Goal: Task Accomplishment & Management: Manage account settings

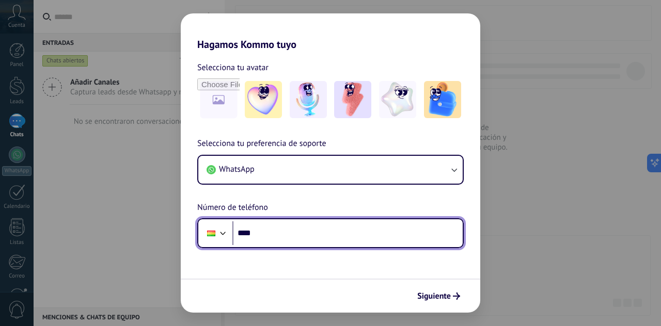
click at [333, 228] on input "****" at bounding box center [347, 233] width 230 height 24
type input "**********"
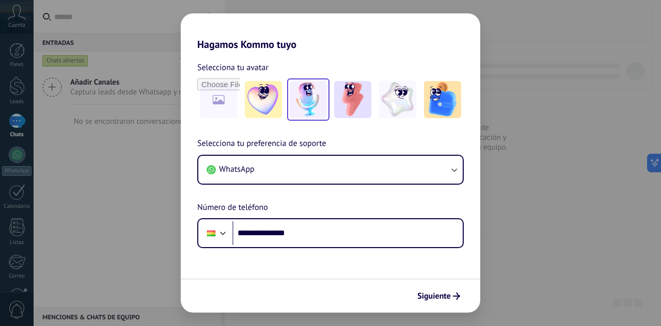
click at [311, 82] on img at bounding box center [308, 99] width 37 height 37
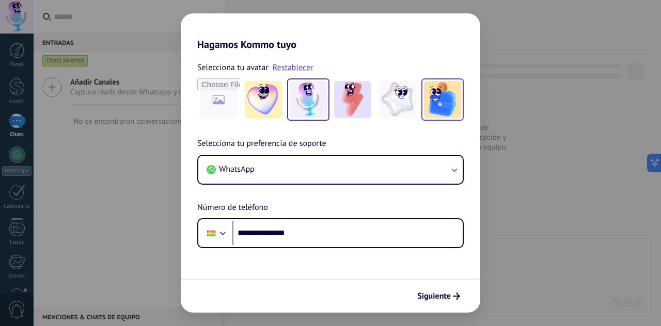
click at [429, 87] on img at bounding box center [442, 99] width 37 height 37
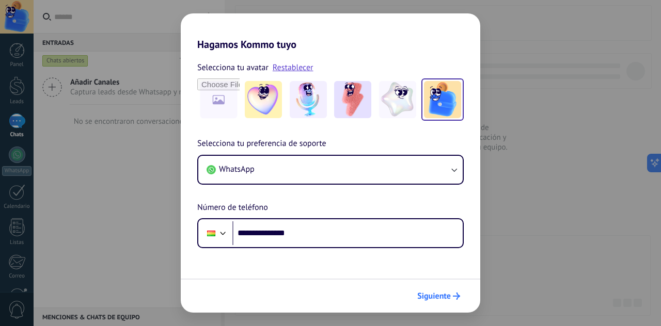
click at [439, 296] on span "Siguiente" at bounding box center [434, 296] width 34 height 7
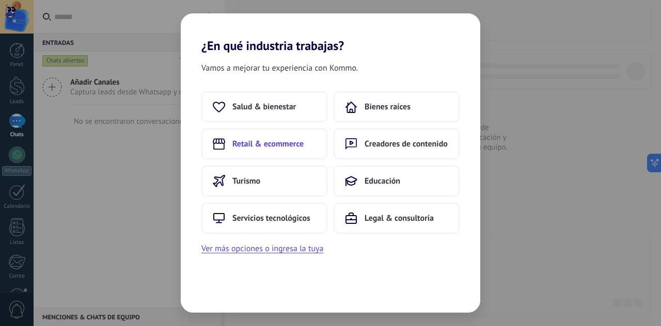
click at [231, 136] on button "Retail & ecommerce" at bounding box center [264, 144] width 126 height 31
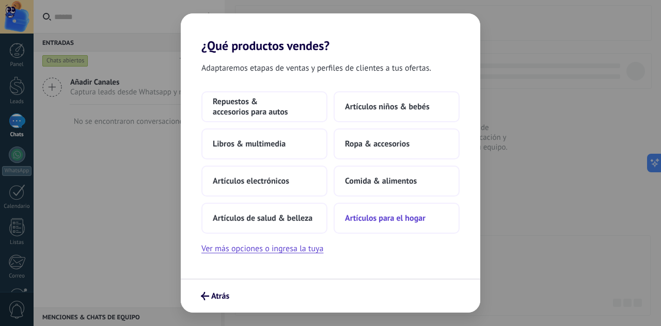
click at [391, 212] on button "Artículos para el hogar" at bounding box center [396, 218] width 126 height 31
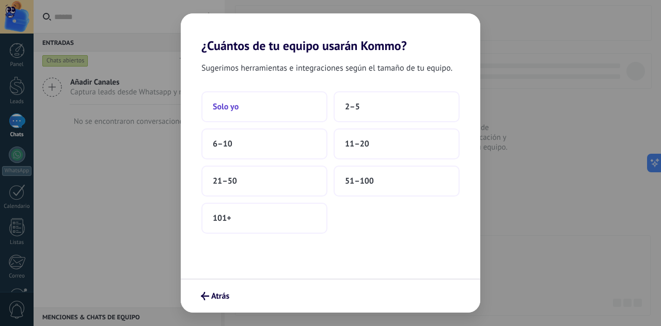
click at [257, 102] on button "Solo yo" at bounding box center [264, 106] width 126 height 31
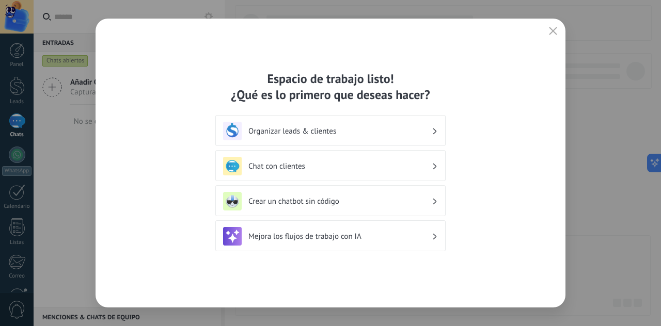
click at [550, 28] on use "button" at bounding box center [553, 31] width 8 height 8
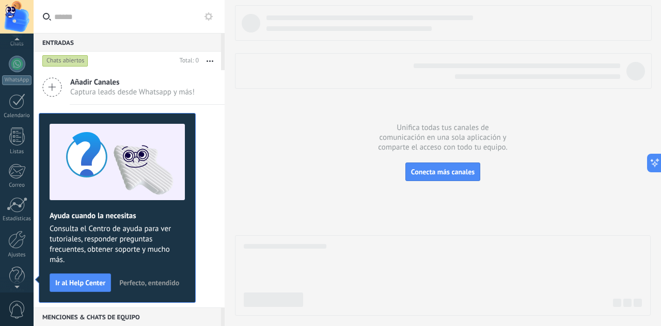
scroll to position [102, 0]
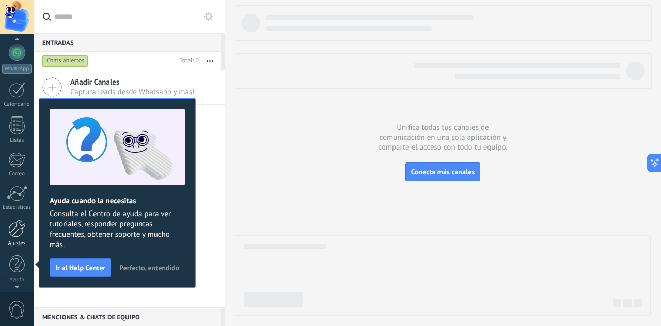
click at [17, 236] on div at bounding box center [17, 228] width 18 height 18
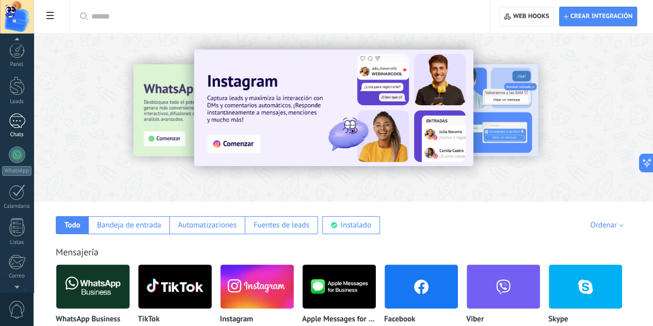
click at [18, 126] on div at bounding box center [17, 121] width 17 height 15
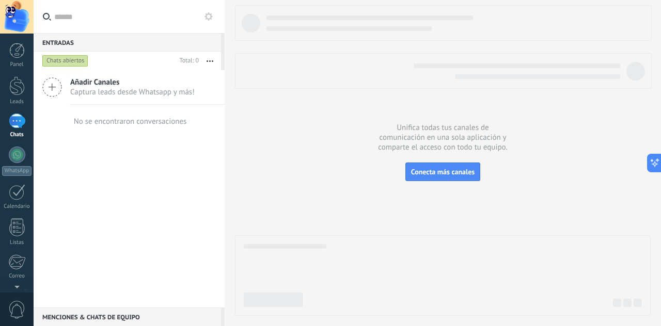
click at [18, 123] on div at bounding box center [17, 121] width 17 height 15
click at [207, 17] on icon at bounding box center [208, 16] width 8 height 8
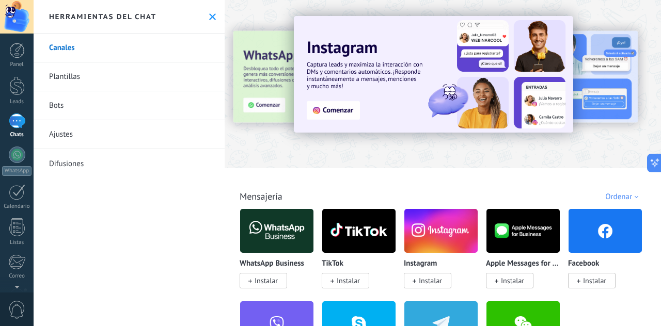
click at [50, 107] on link "Bots" at bounding box center [129, 105] width 191 height 29
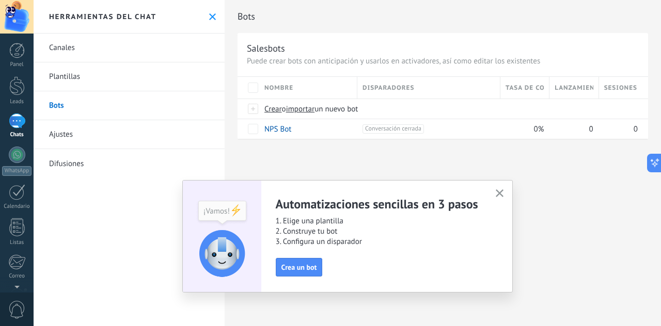
click at [499, 190] on icon "button" at bounding box center [500, 193] width 8 height 8
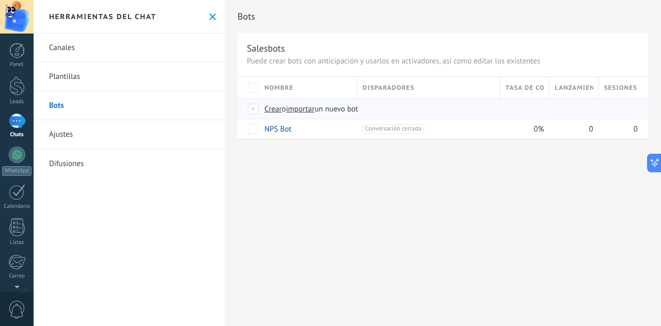
click at [305, 107] on span "importar" at bounding box center [300, 109] width 29 height 10
click at [0, 0] on input "importar un nuevo bot" at bounding box center [0, 0] width 0 height 0
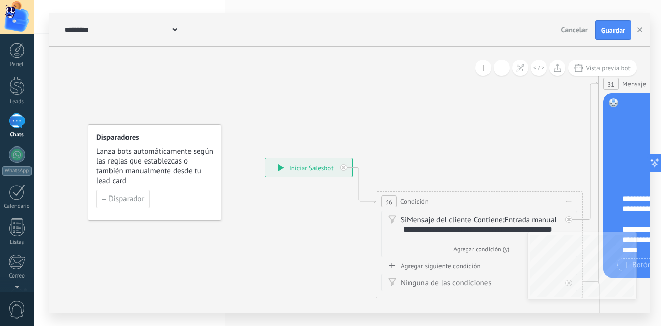
click at [172, 24] on span at bounding box center [174, 29] width 5 height 10
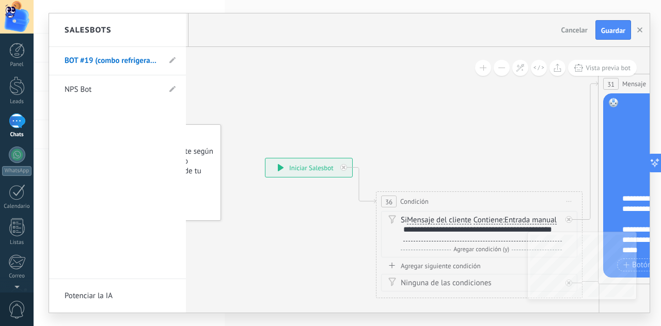
click at [166, 62] on li "BOT #19 (combo refrigerador)" at bounding box center [117, 61] width 137 height 28
click at [170, 59] on icon at bounding box center [172, 60] width 6 height 6
click at [132, 59] on input "**********" at bounding box center [102, 61] width 74 height 17
click at [137, 60] on input "**********" at bounding box center [102, 61] width 74 height 17
click at [136, 58] on input "**********" at bounding box center [102, 61] width 74 height 17
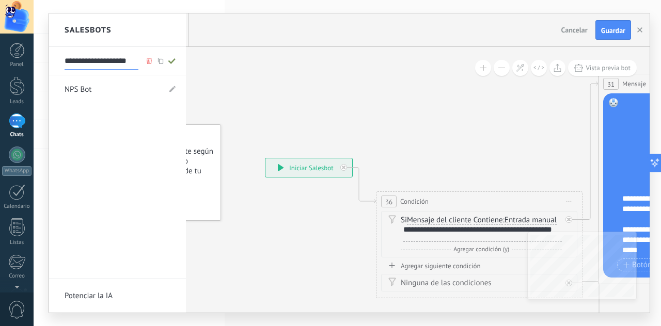
click at [134, 63] on input "**********" at bounding box center [102, 61] width 74 height 17
type input "**********"
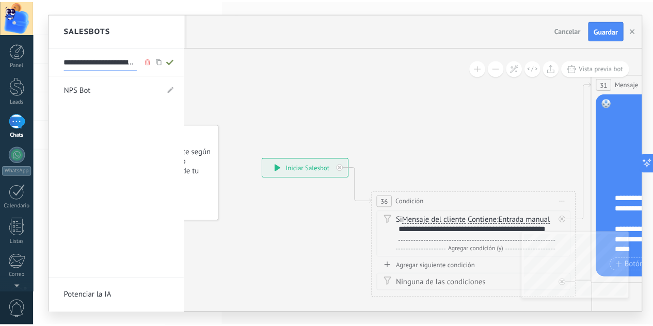
scroll to position [0, 0]
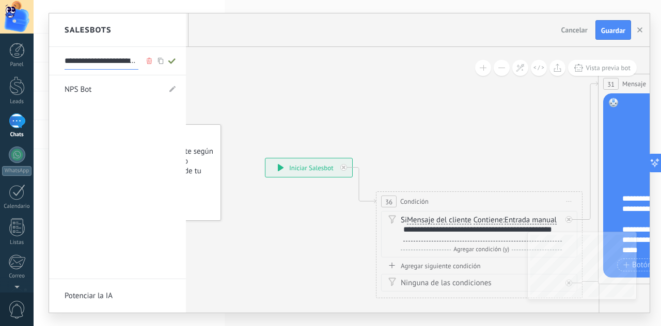
click at [171, 60] on icon at bounding box center [171, 61] width 11 height 6
type input "**********"
drag, startPoint x: 430, startPoint y: 117, endPoint x: 306, endPoint y: 143, distance: 127.7
click at [283, 154] on div at bounding box center [349, 162] width 600 height 299
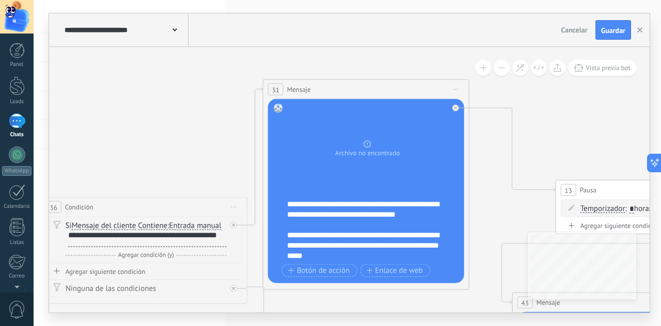
drag, startPoint x: 392, startPoint y: 146, endPoint x: 169, endPoint y: 119, distance: 225.2
click at [15, 123] on body ".abccls-1,.abccls-2{fill-rule:evenodd}.abccls-2{fill:#fff} .abfcls-1{fill:none}…" at bounding box center [330, 163] width 661 height 326
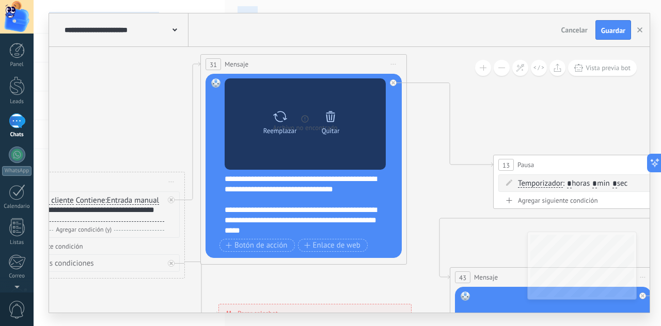
click at [275, 111] on icon at bounding box center [280, 116] width 15 height 14
click input "Subir" at bounding box center [0, 0] width 0 height 0
click at [284, 127] on div "Reemplazar" at bounding box center [280, 131] width 34 height 8
click input "Subir" at bounding box center [0, 0] width 0 height 0
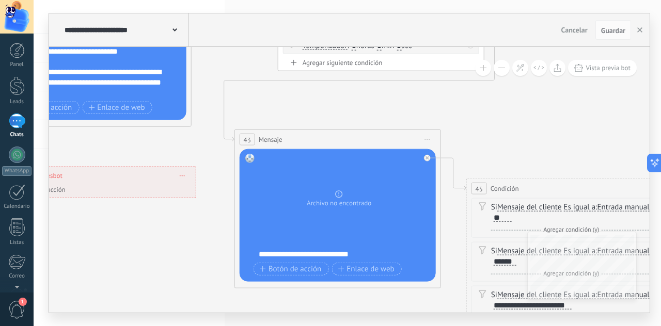
drag, startPoint x: 457, startPoint y: 234, endPoint x: 242, endPoint y: 97, distance: 255.7
click at [242, 97] on icon at bounding box center [414, 227] width 2040 height 1139
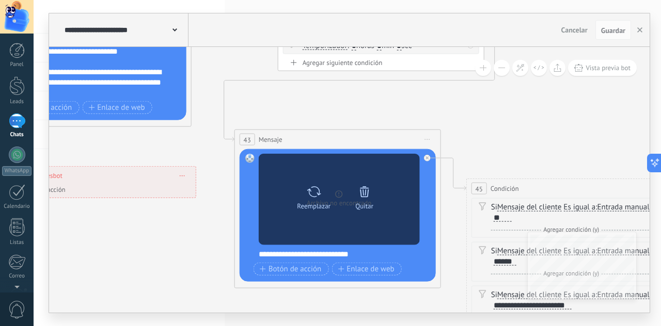
click at [307, 207] on div "Reemplazar" at bounding box center [314, 206] width 34 height 8
click input "Subir" at bounding box center [0, 0] width 0 height 0
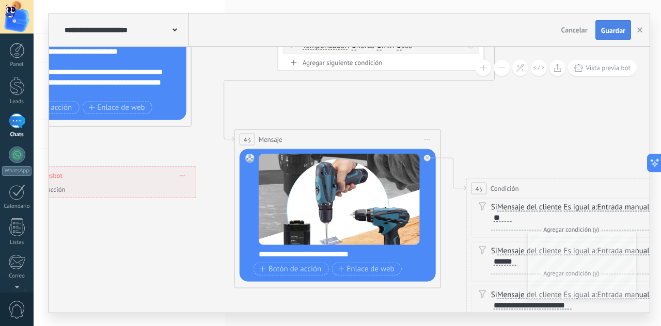
click at [615, 34] on span "Guardar" at bounding box center [613, 30] width 24 height 7
click at [635, 26] on button "button" at bounding box center [639, 30] width 15 height 20
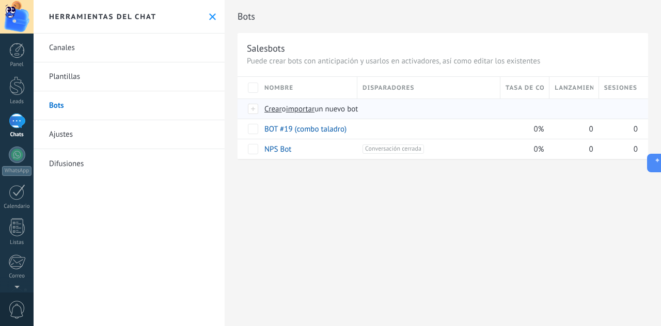
click at [307, 108] on span "importar" at bounding box center [300, 109] width 29 height 10
click at [0, 0] on input "importar un nuevo bot" at bounding box center [0, 0] width 0 height 0
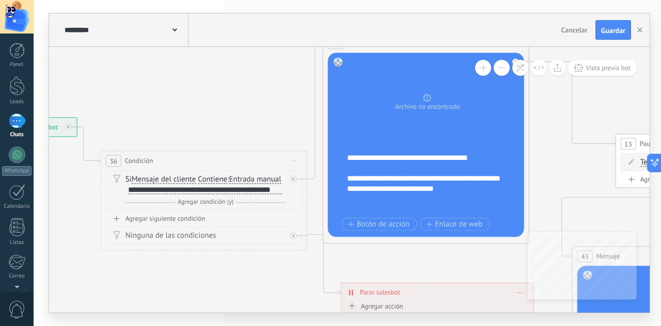
drag, startPoint x: 418, startPoint y: 129, endPoint x: 148, endPoint y: 88, distance: 272.9
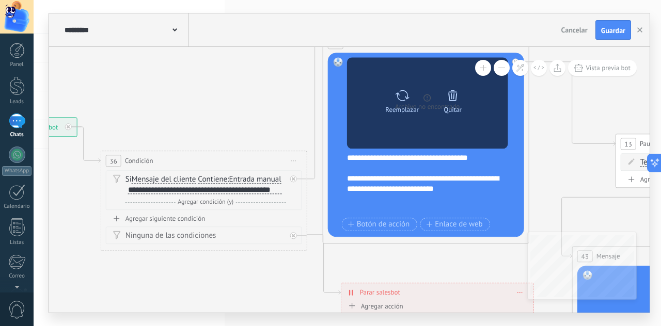
click at [394, 102] on div at bounding box center [401, 95] width 15 height 21
click input "Subir" at bounding box center [0, 0] width 0 height 0
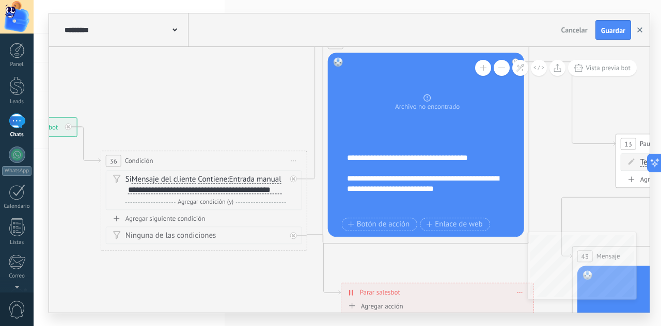
click at [635, 29] on button "button" at bounding box center [639, 30] width 15 height 20
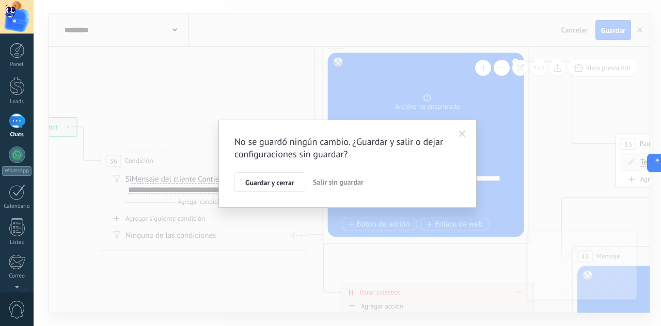
click at [325, 178] on span "Salir sin guardar" at bounding box center [338, 182] width 51 height 9
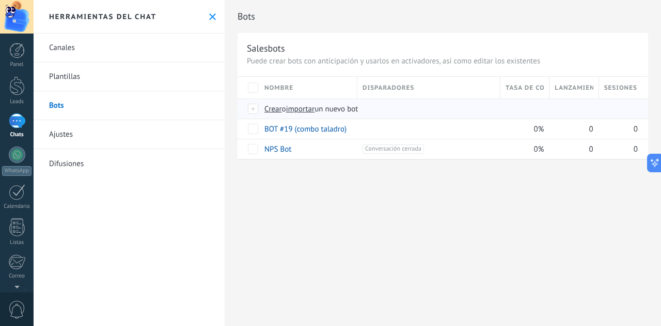
click at [308, 109] on span "importar" at bounding box center [300, 109] width 29 height 10
click at [0, 0] on input "importar un nuevo bot" at bounding box center [0, 0] width 0 height 0
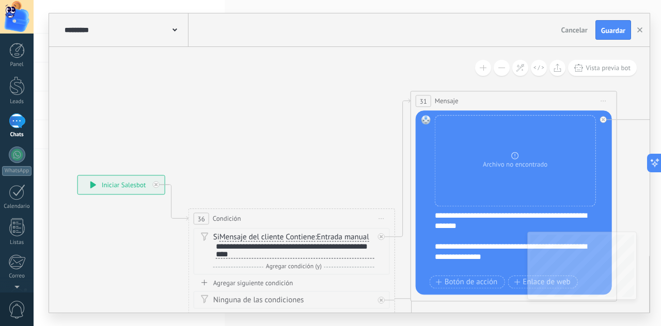
drag, startPoint x: 540, startPoint y: 133, endPoint x: 388, endPoint y: 155, distance: 153.9
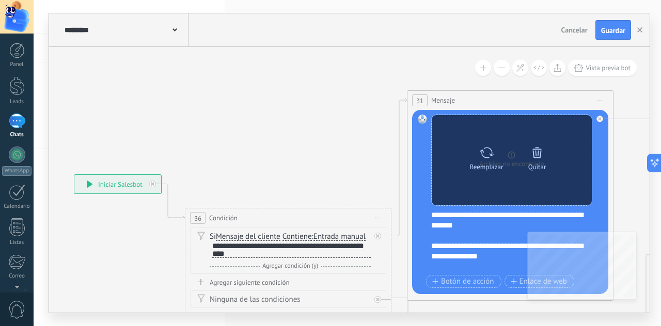
click at [473, 151] on div "Reemplazar" at bounding box center [486, 156] width 43 height 28
click input "Subir" at bounding box center [0, 0] width 0 height 0
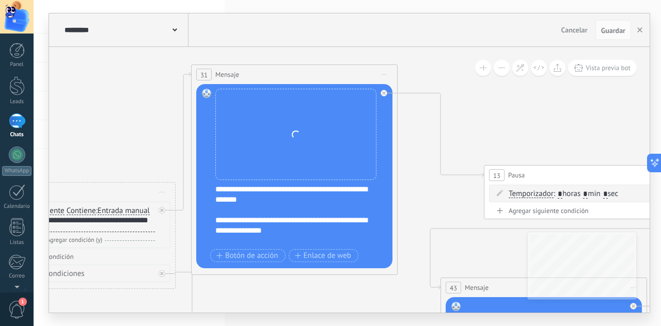
drag, startPoint x: 333, startPoint y: 121, endPoint x: 460, endPoint y: 221, distance: 161.7
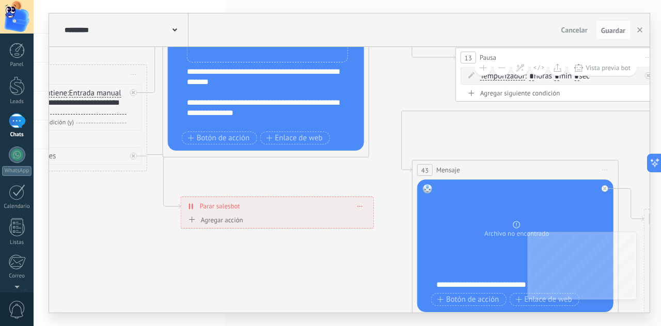
drag, startPoint x: 414, startPoint y: 195, endPoint x: 412, endPoint y: 89, distance: 105.8
click at [412, 70] on icon at bounding box center [592, 258] width 2040 height 1139
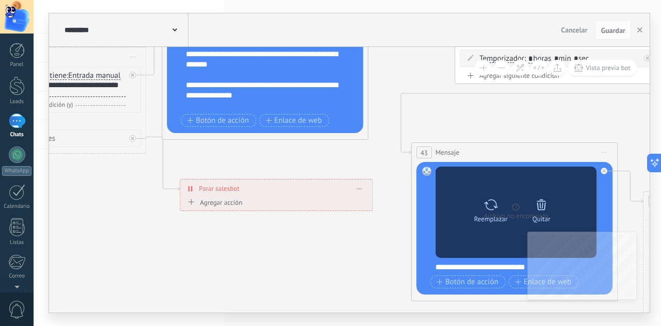
click at [482, 210] on div "Reemplazar" at bounding box center [490, 209] width 43 height 28
click input "Subir" at bounding box center [0, 0] width 0 height 0
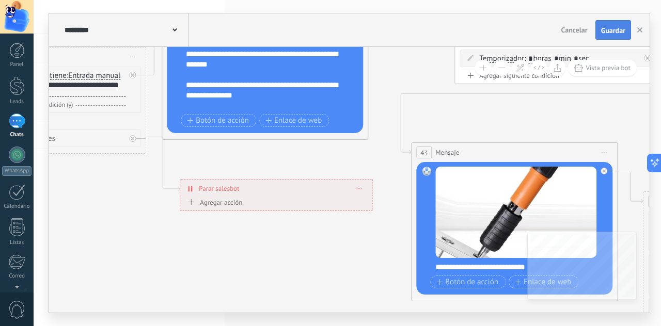
click at [619, 33] on span "Guardar" at bounding box center [613, 30] width 24 height 7
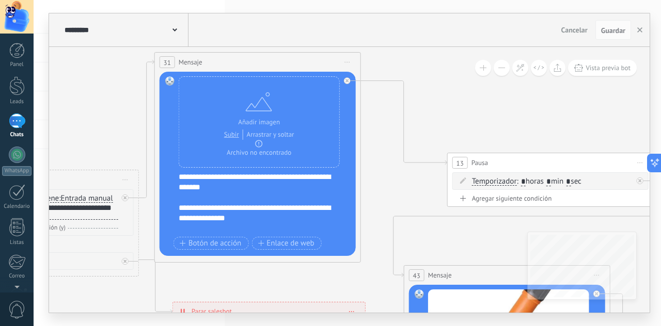
drag, startPoint x: 459, startPoint y: 130, endPoint x: 449, endPoint y: 252, distance: 123.3
click at [639, 30] on use "button" at bounding box center [639, 29] width 5 height 5
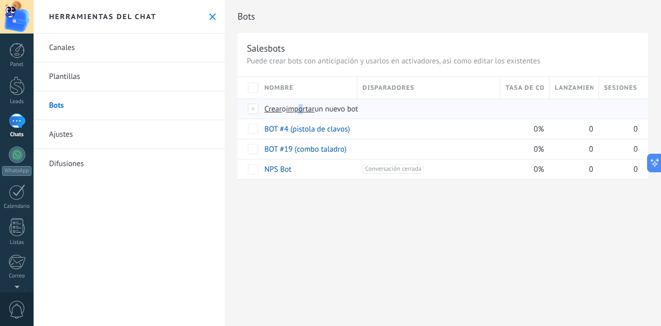
click at [308, 114] on div "Crear o importar un nuevo bot" at bounding box center [442, 109] width 367 height 20
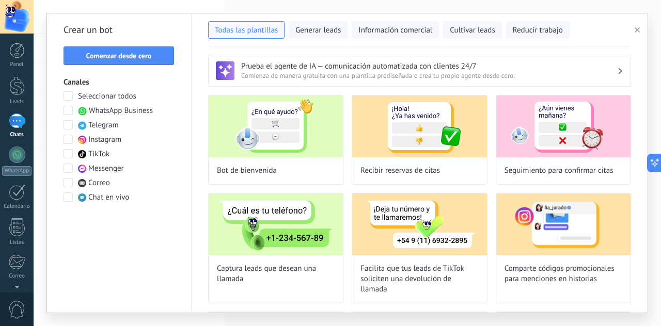
click at [634, 25] on button "button" at bounding box center [638, 30] width 17 height 12
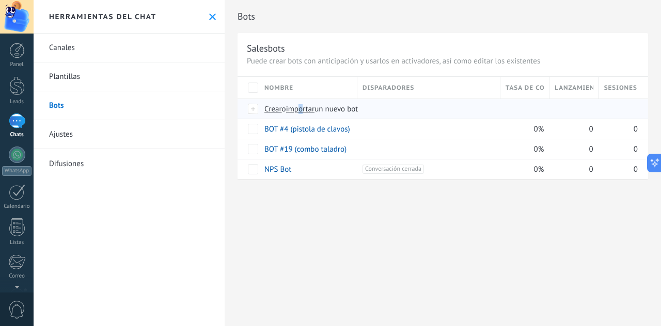
click at [305, 106] on span "importar" at bounding box center [300, 109] width 29 height 10
click at [0, 0] on input "importar un nuevo bot" at bounding box center [0, 0] width 0 height 0
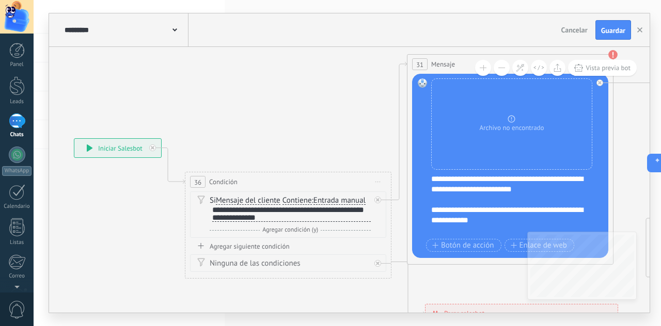
drag, startPoint x: 420, startPoint y: 136, endPoint x: 213, endPoint y: 117, distance: 207.3
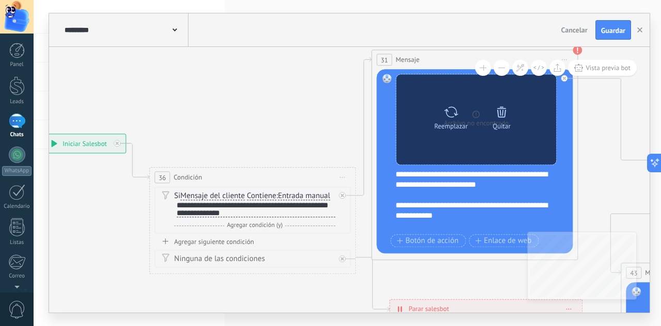
click at [447, 117] on icon at bounding box center [450, 112] width 15 height 14
click input "Subir" at bounding box center [0, 0] width 0 height 0
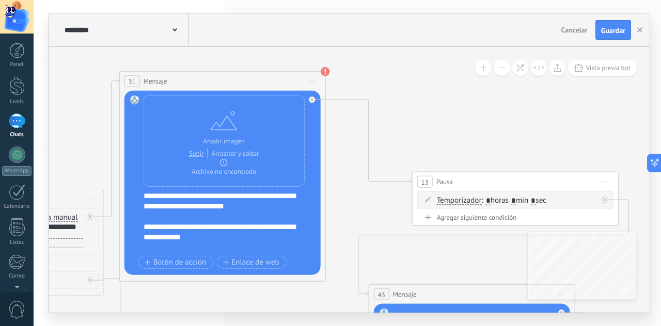
drag, startPoint x: 427, startPoint y: 270, endPoint x: 219, endPoint y: 153, distance: 239.2
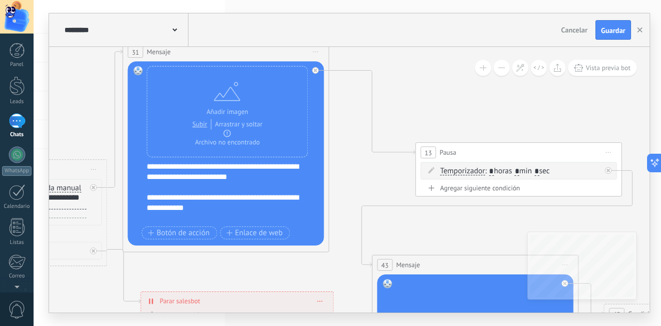
drag, startPoint x: 358, startPoint y: 120, endPoint x: 336, endPoint y: 120, distance: 21.7
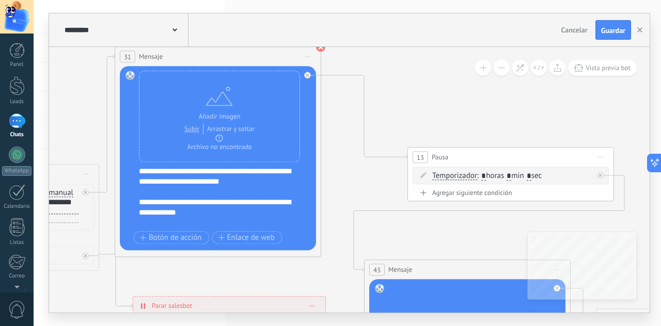
click at [323, 48] on use at bounding box center [320, 46] width 9 height 9
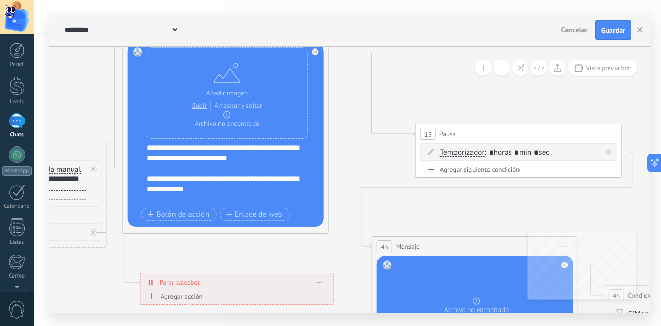
drag, startPoint x: 342, startPoint y: 154, endPoint x: 348, endPoint y: 115, distance: 40.2
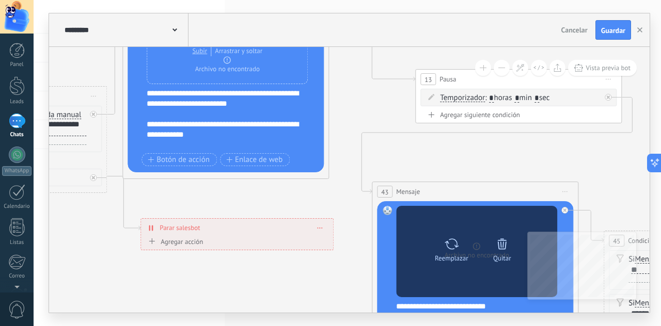
click at [457, 246] on icon at bounding box center [451, 243] width 15 height 14
click input "Subir" at bounding box center [0, 0] width 0 height 0
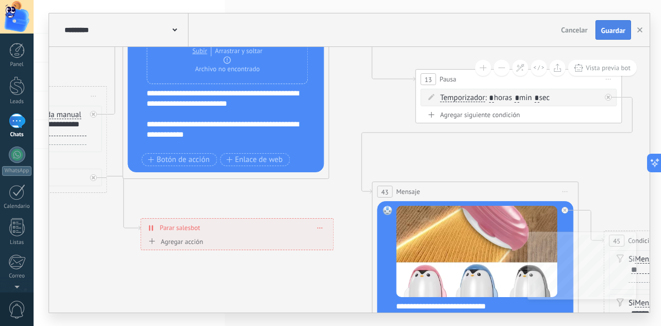
click at [600, 31] on button "Guardar" at bounding box center [613, 30] width 36 height 20
click at [642, 31] on icon "button" at bounding box center [639, 29] width 5 height 5
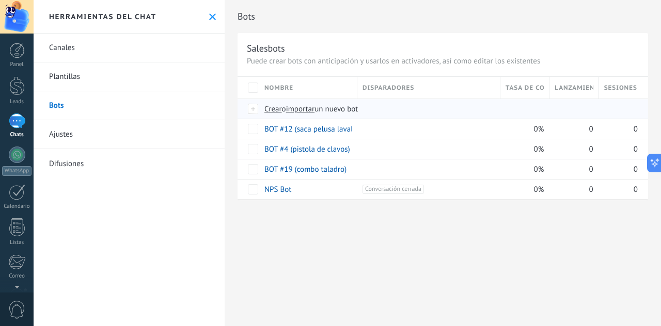
click at [312, 108] on span "importar" at bounding box center [300, 109] width 29 height 10
click at [0, 0] on input "importar un nuevo bot" at bounding box center [0, 0] width 0 height 0
click at [16, 89] on div at bounding box center [16, 85] width 15 height 19
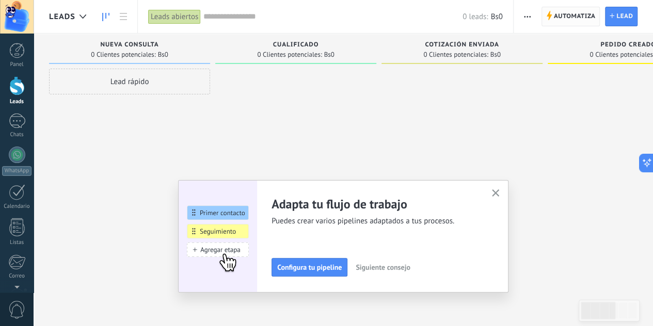
click at [584, 16] on span "Automatiza" at bounding box center [575, 16] width 42 height 19
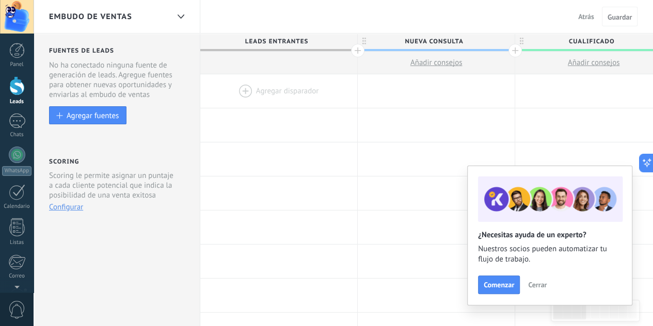
click at [301, 92] on div at bounding box center [278, 91] width 157 height 34
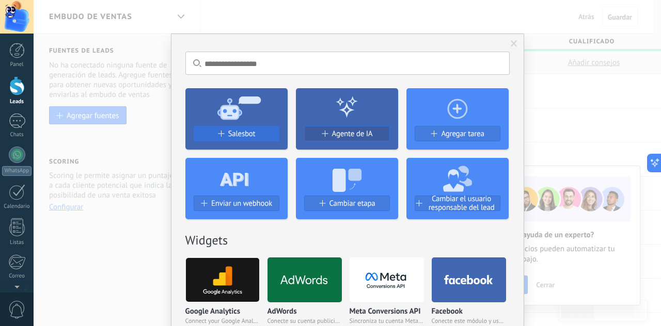
click at [251, 134] on span "Salesbot" at bounding box center [241, 134] width 27 height 9
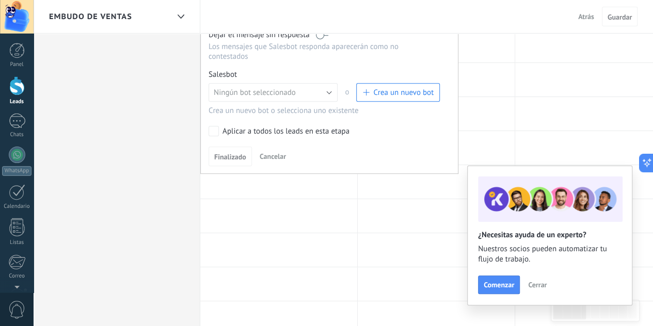
scroll to position [206, 0]
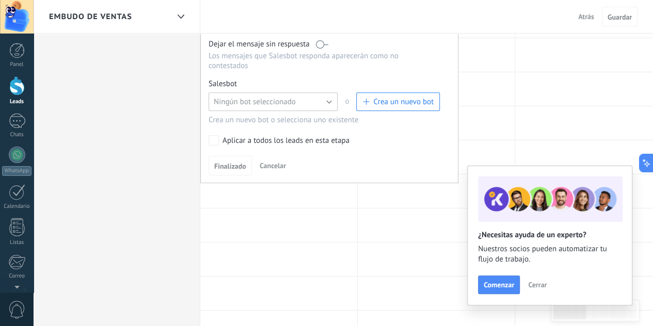
click at [266, 97] on span "Ningún bot seleccionado" at bounding box center [255, 102] width 82 height 10
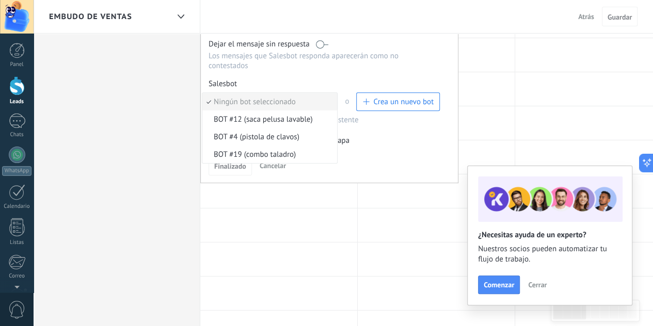
click at [263, 150] on span "BOT #19 (combo taladro)" at bounding box center [268, 155] width 132 height 10
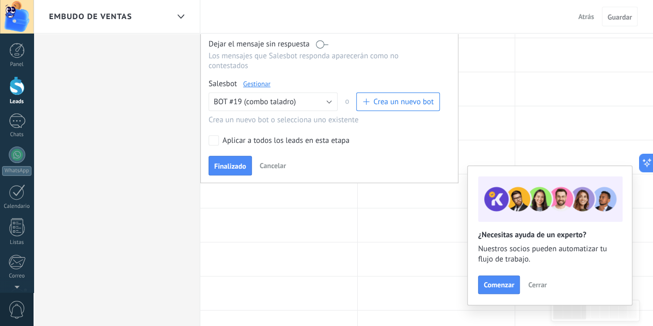
click at [231, 135] on label "Aplicar a todos los leads en esta etapa" at bounding box center [323, 140] width 228 height 10
click at [232, 163] on span "Finalizado" at bounding box center [230, 166] width 32 height 7
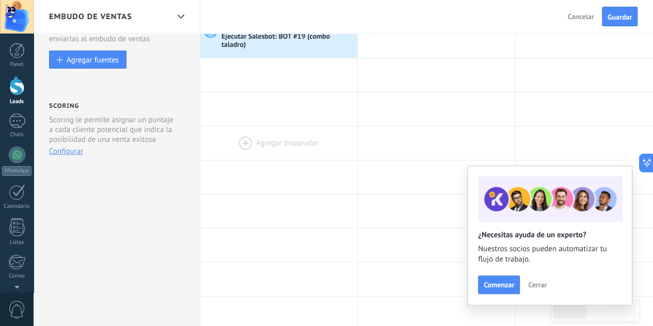
scroll to position [52, 0]
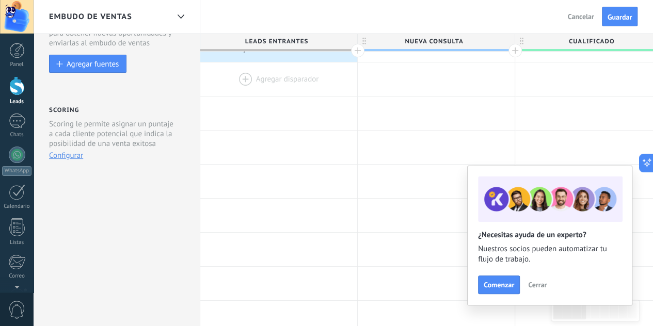
click at [260, 85] on div at bounding box center [278, 79] width 157 height 34
click at [266, 78] on div at bounding box center [278, 79] width 157 height 34
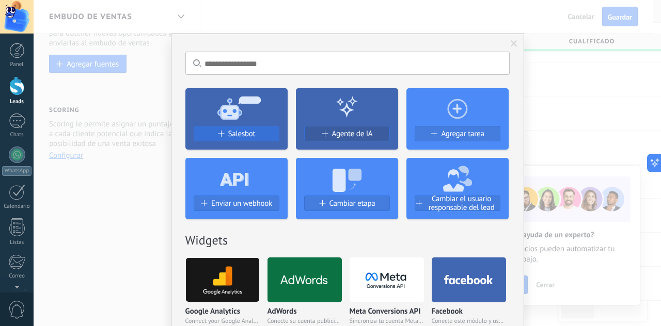
click at [252, 130] on span "Salesbot" at bounding box center [241, 134] width 27 height 9
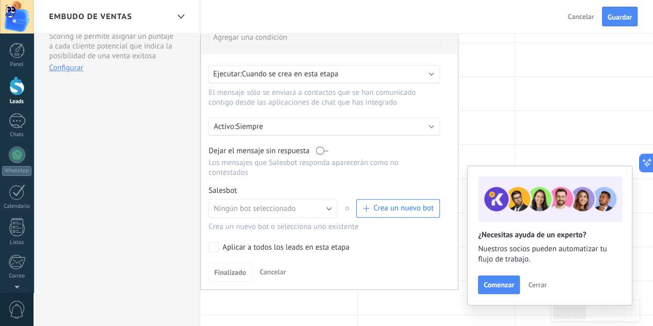
scroll to position [206, 0]
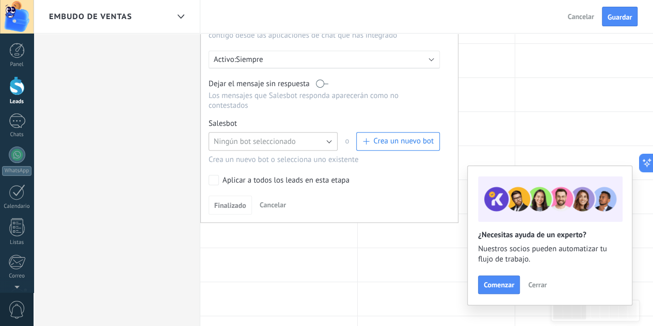
click at [265, 137] on span "Ningún bot seleccionado" at bounding box center [255, 142] width 82 height 10
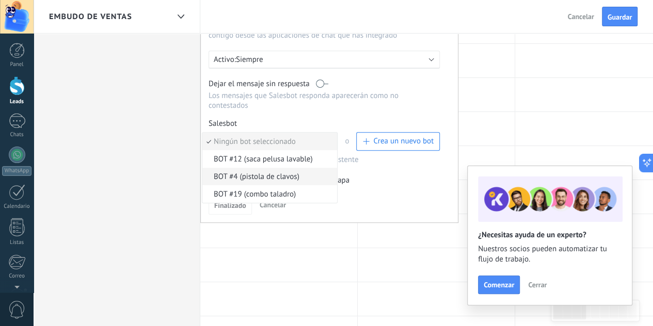
click at [250, 172] on span "BOT #4 (pistola de clavos)" at bounding box center [268, 177] width 132 height 10
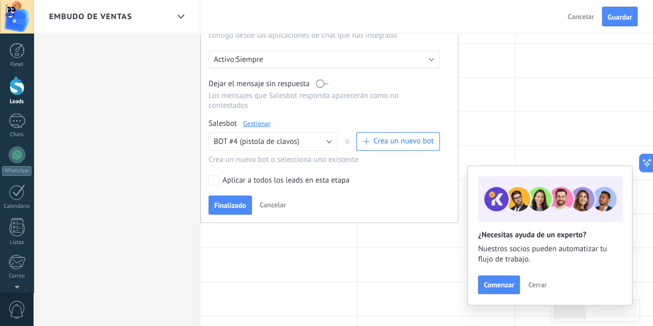
click at [231, 175] on div "Aplicar a todos los leads en esta etapa" at bounding box center [285, 180] width 127 height 10
drag, startPoint x: 240, startPoint y: 193, endPoint x: 242, endPoint y: 201, distance: 8.4
click at [242, 202] on span "Finalizado" at bounding box center [230, 205] width 32 height 7
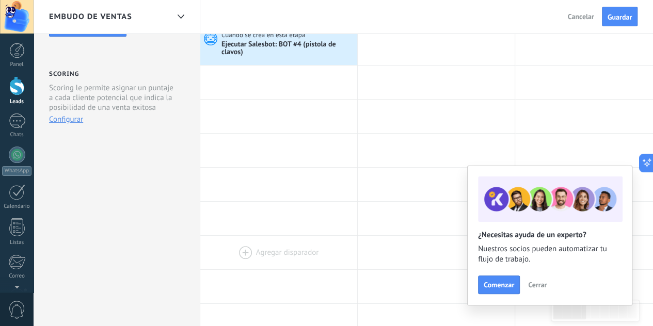
scroll to position [52, 0]
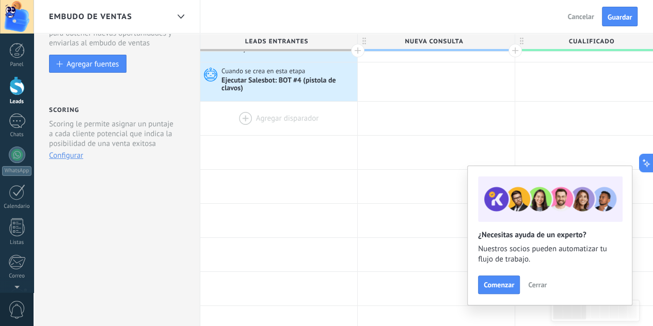
click at [247, 119] on div at bounding box center [278, 119] width 157 height 34
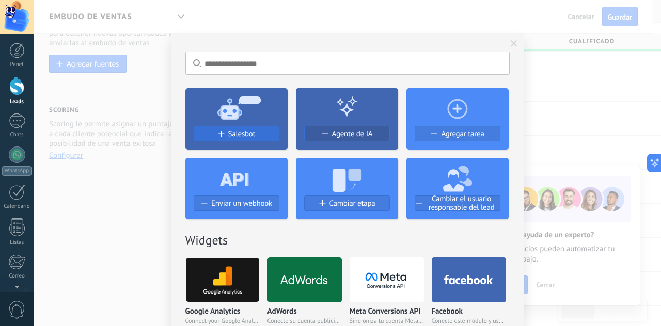
click at [248, 130] on span "Salesbot" at bounding box center [241, 134] width 27 height 9
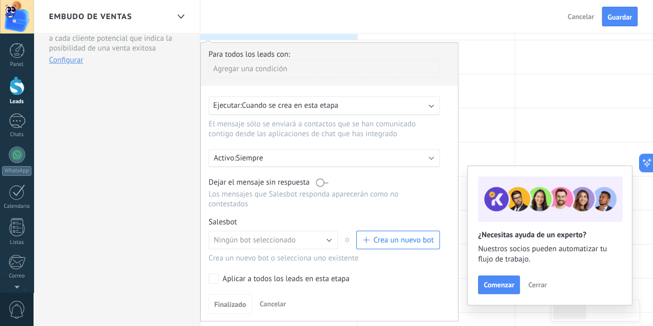
scroll to position [206, 0]
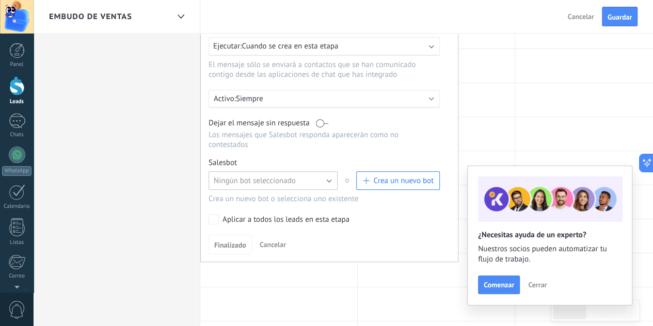
click at [254, 176] on span "Ningún bot seleccionado" at bounding box center [255, 181] width 82 height 10
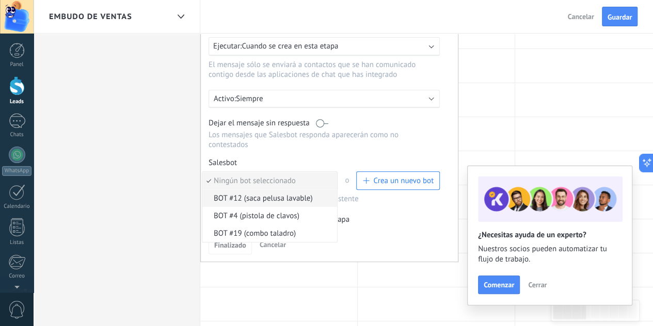
click at [253, 194] on span "BOT #12 (saca pelusa lavable)" at bounding box center [268, 199] width 132 height 10
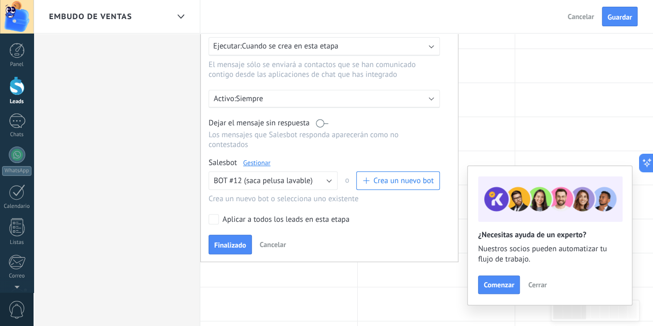
click at [241, 215] on div "Aplicar a todos los leads en esta etapa" at bounding box center [285, 220] width 127 height 10
click at [241, 235] on button "Finalizado" at bounding box center [230, 245] width 43 height 20
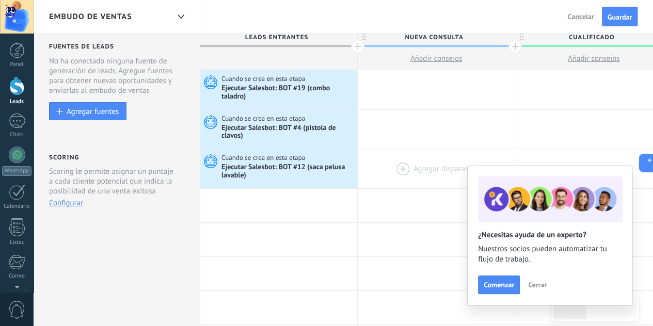
scroll to position [0, 0]
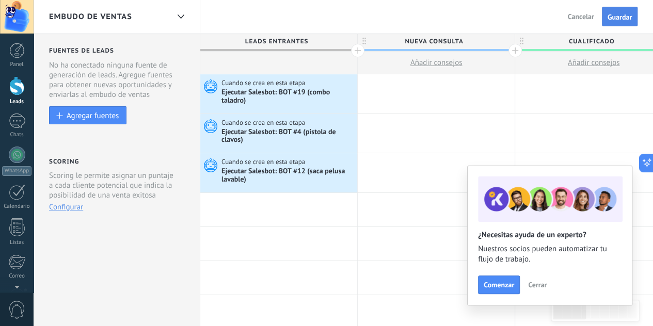
click at [610, 19] on span "Guardar" at bounding box center [620, 16] width 24 height 7
